Goal: Transaction & Acquisition: Obtain resource

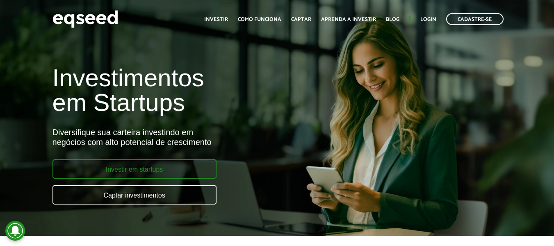
click at [145, 166] on link "Investir em startups" at bounding box center [134, 168] width 164 height 19
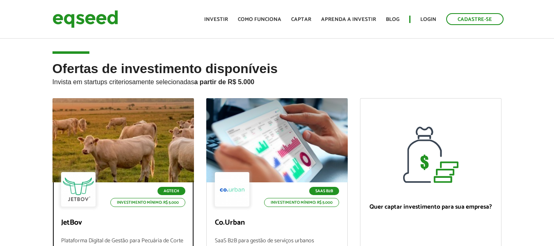
click at [145, 147] on link "Agtech Investimento mínimo: R$ 5.000 JetBov Plataforma Digital de Gestão para P…" at bounding box center [122, 202] width 141 height 209
